Goal: Task Accomplishment & Management: Manage account settings

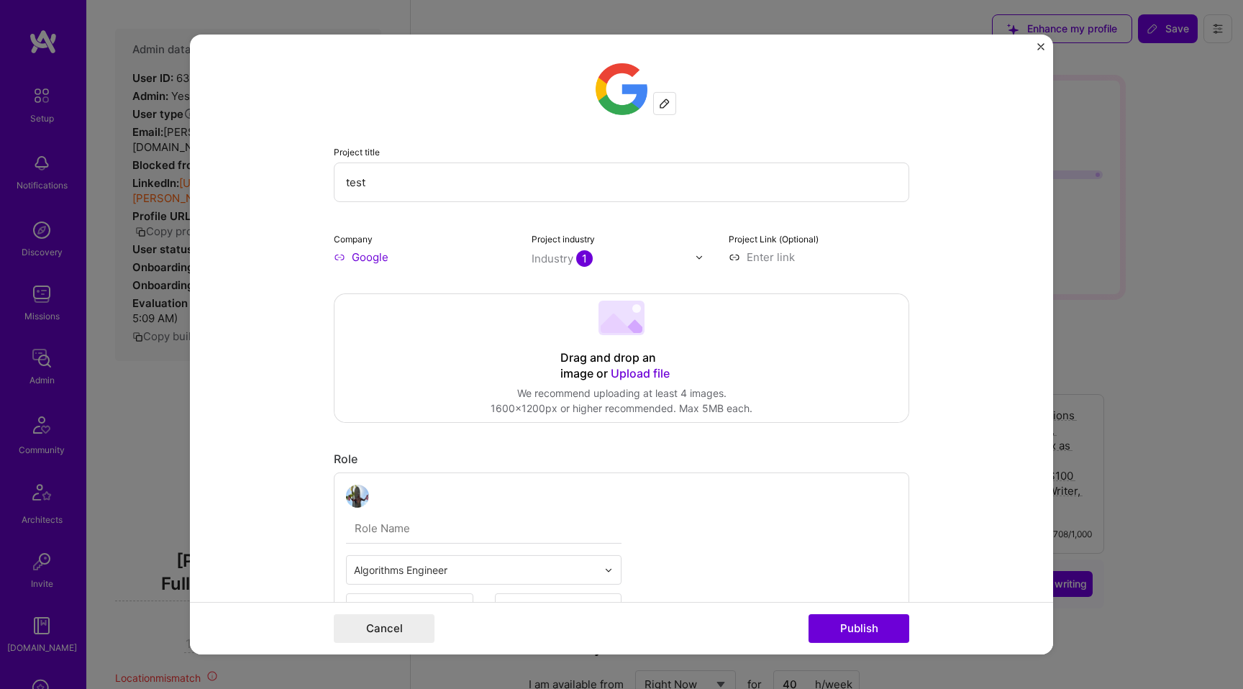
select select "US"
select select "Right Now"
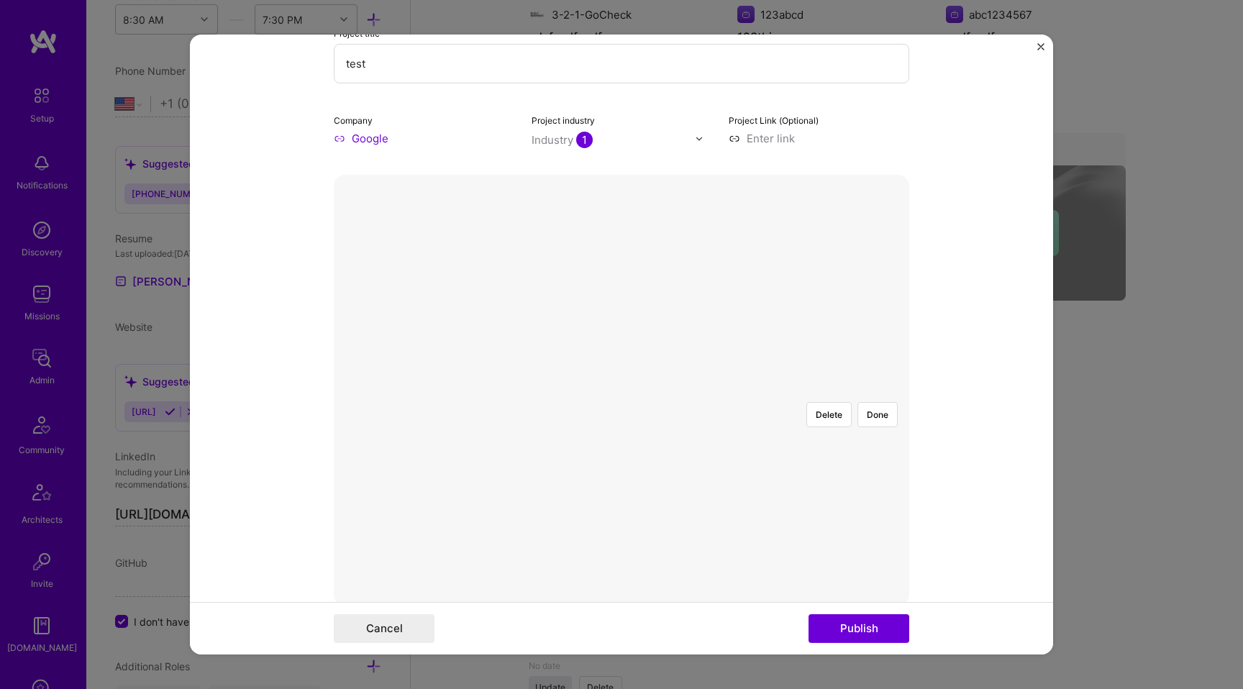
scroll to position [142, 0]
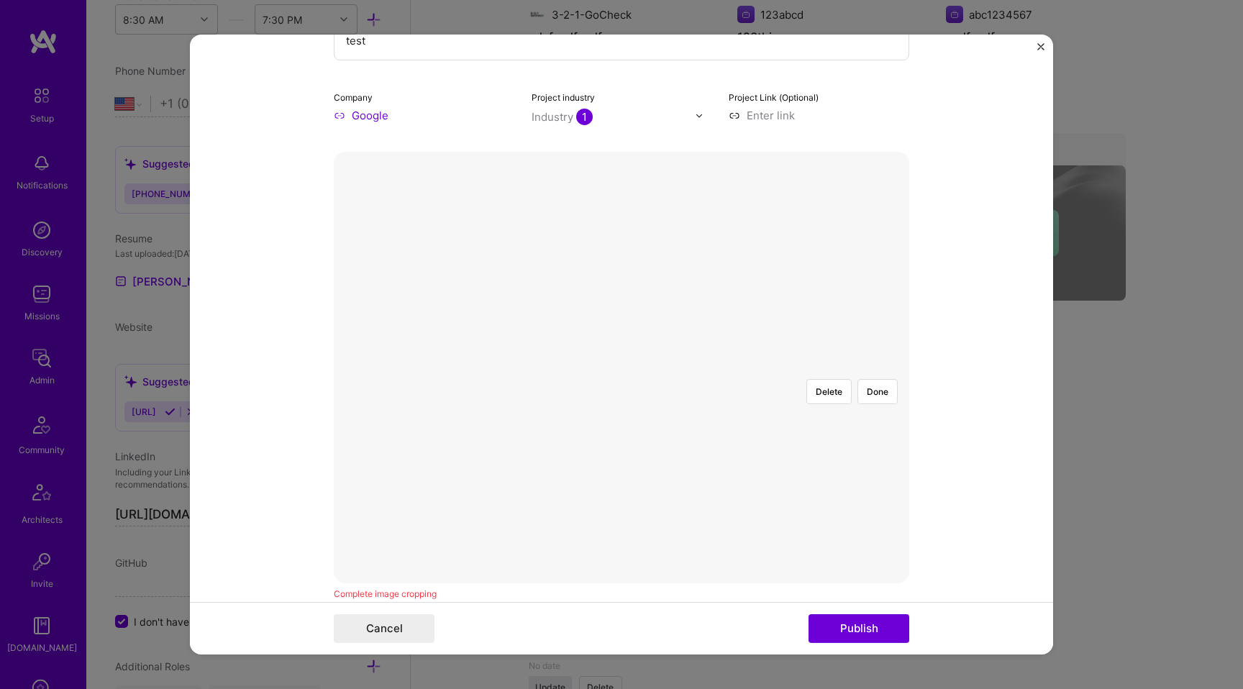
click at [832, 590] on div "Delete Done Complete image cropping" at bounding box center [622, 377] width 576 height 450
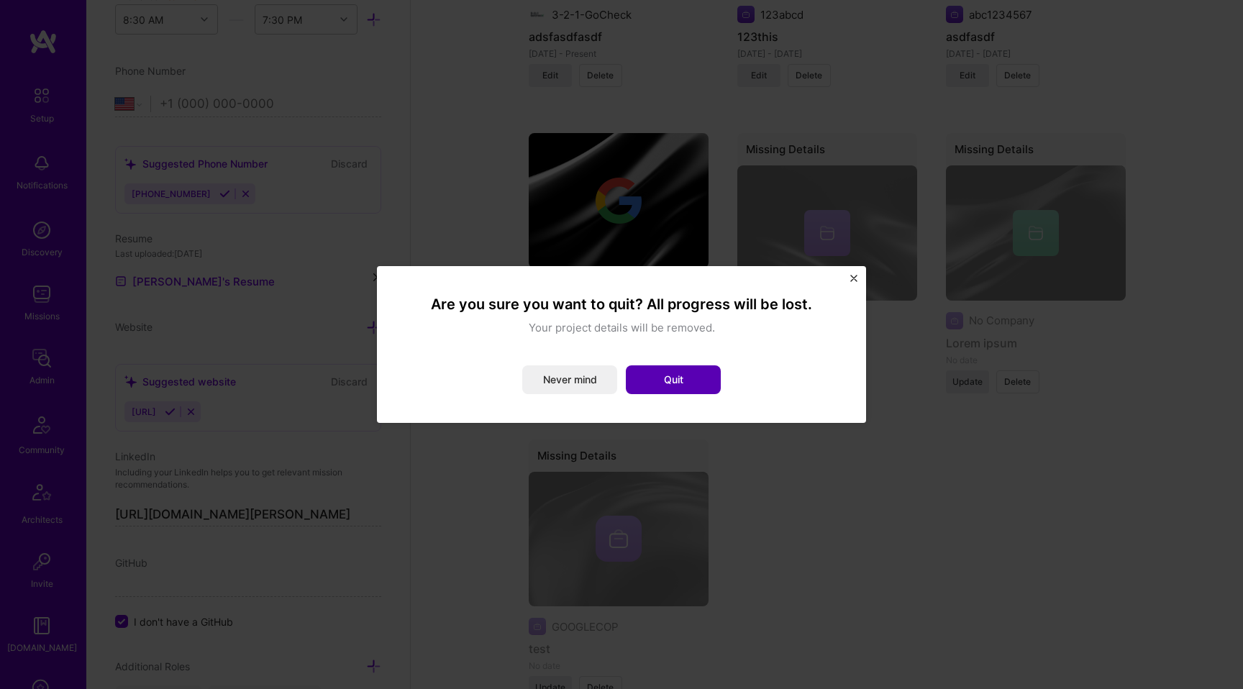
click at [661, 378] on button "Quit" at bounding box center [673, 380] width 95 height 29
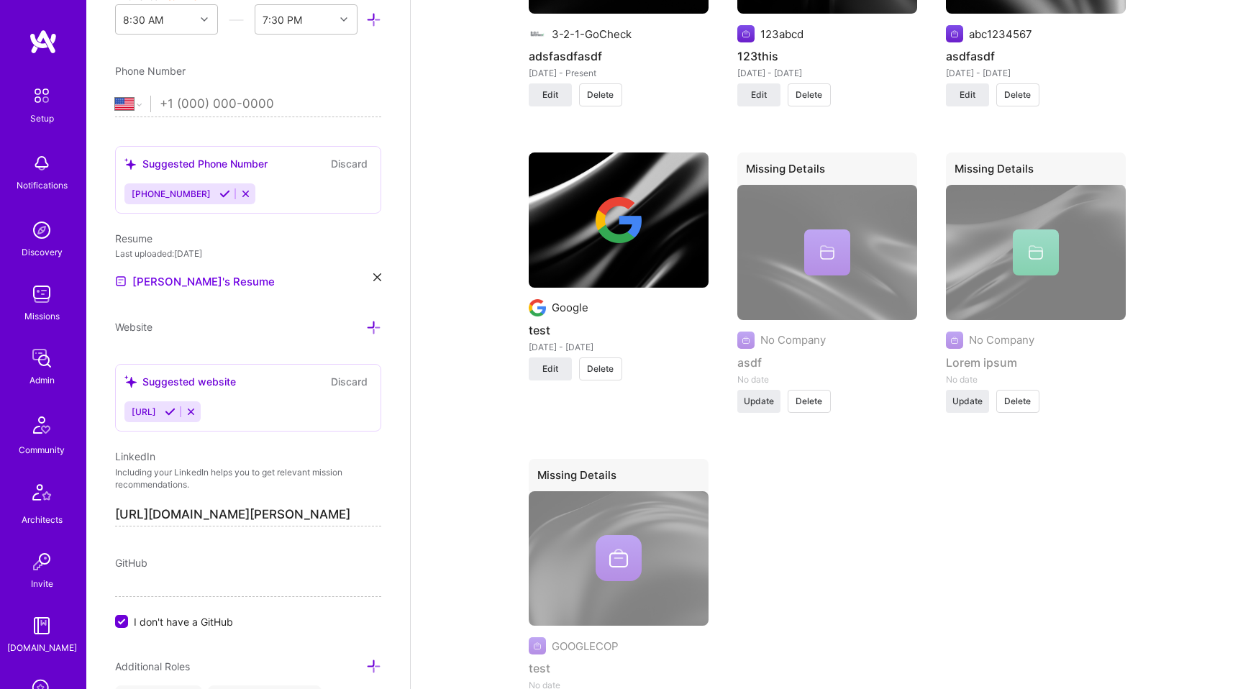
scroll to position [1983, 0]
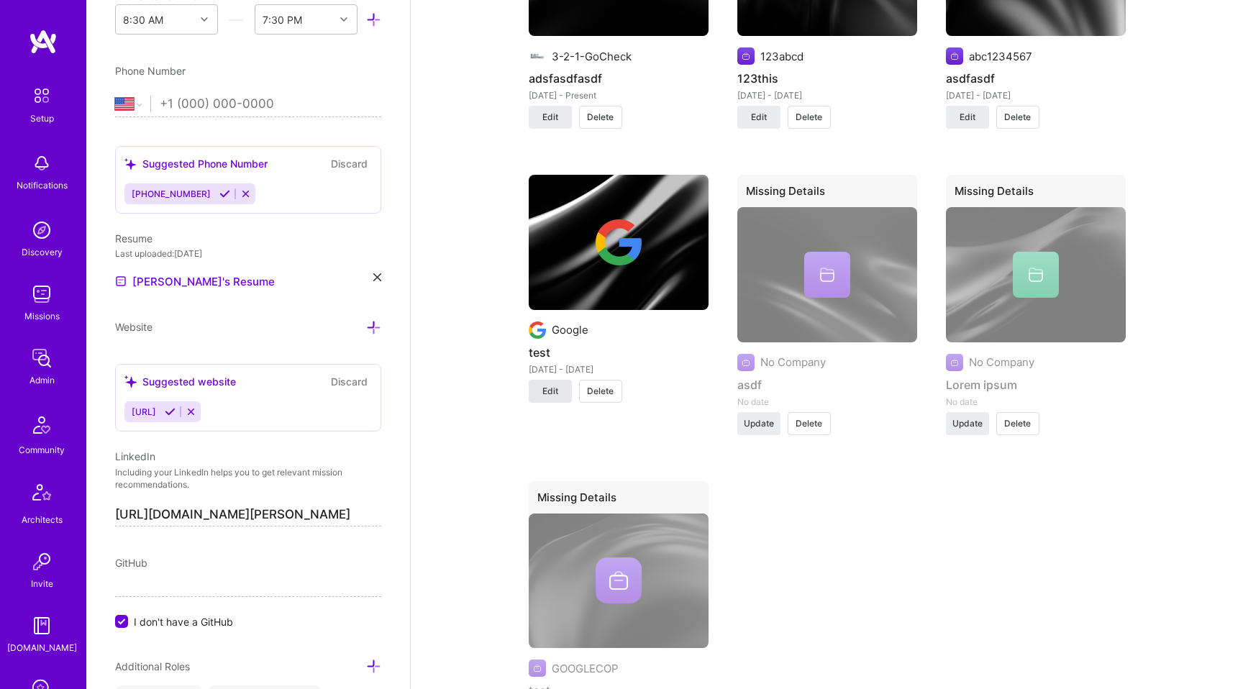
click at [548, 385] on span "Edit" at bounding box center [551, 391] width 16 height 13
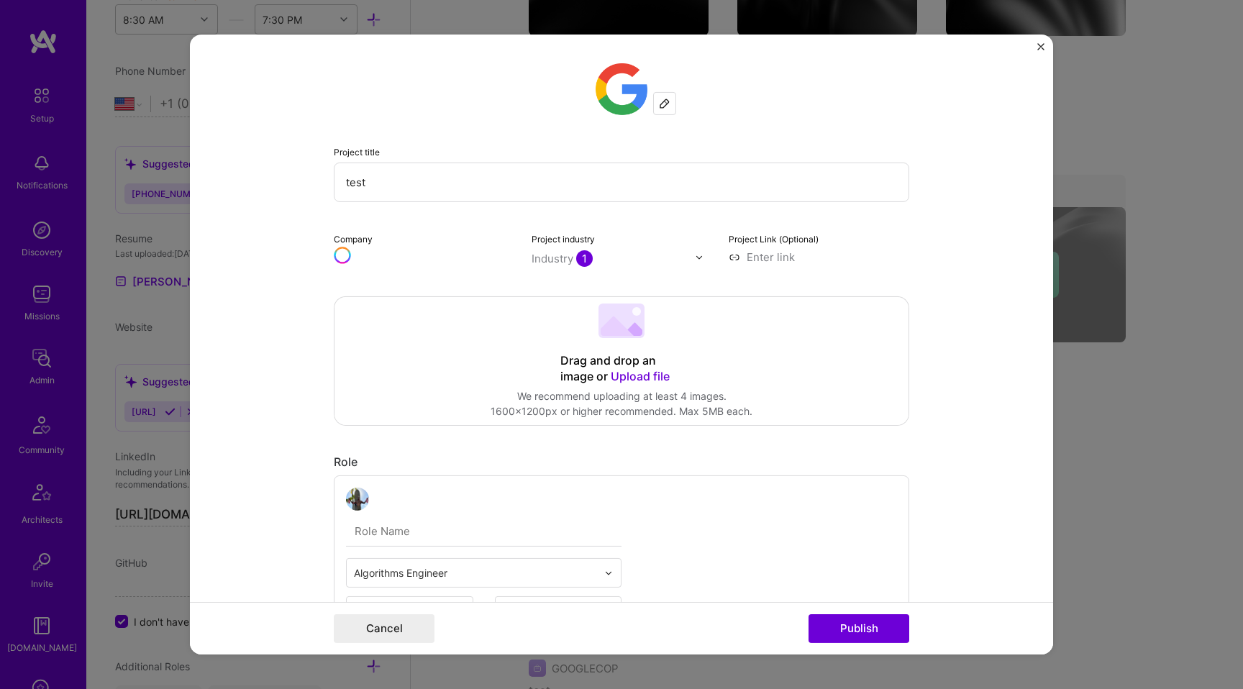
click at [668, 110] on div at bounding box center [665, 104] width 22 height 22
click at [660, 109] on div at bounding box center [665, 104] width 22 height 22
click at [654, 103] on div at bounding box center [665, 104] width 22 height 22
